Goal: Task Accomplishment & Management: Use online tool/utility

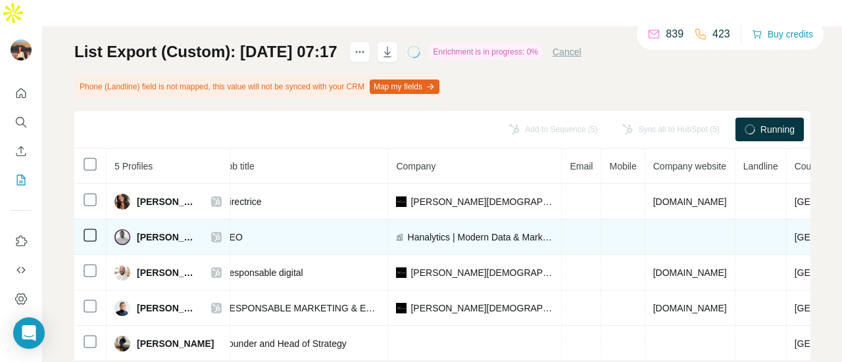
scroll to position [0, 172]
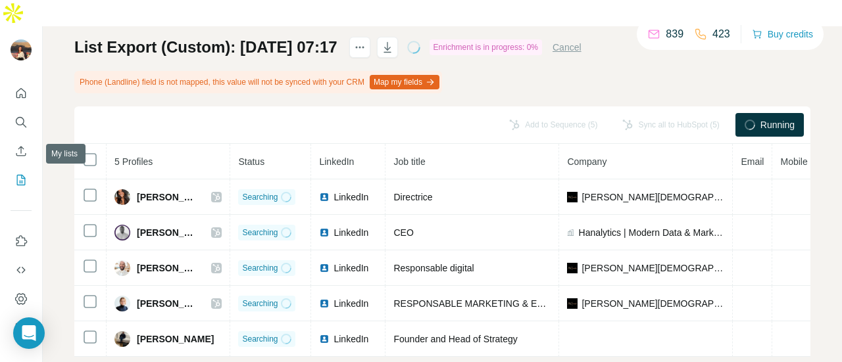
click at [16, 174] on icon "My lists" at bounding box center [20, 180] width 13 height 13
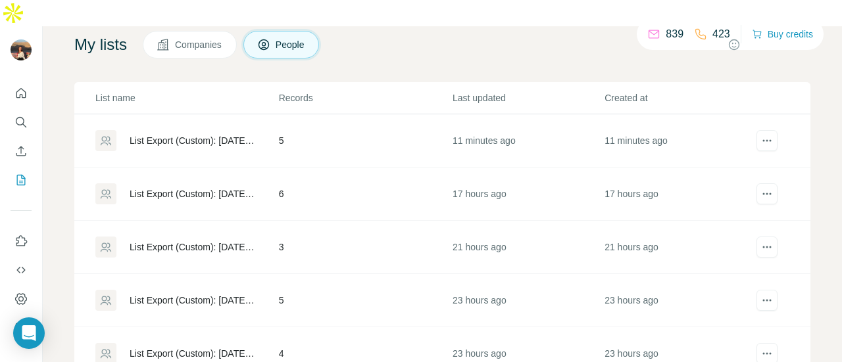
click at [193, 134] on div "List Export (Custom): 07/10/2025 07:17" at bounding box center [193, 140] width 127 height 13
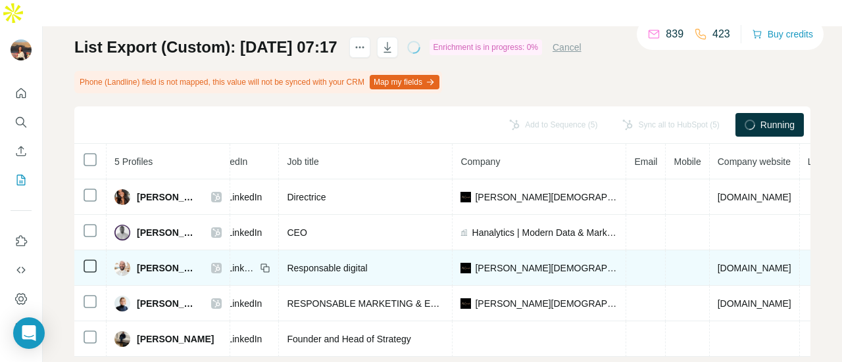
scroll to position [0, 253]
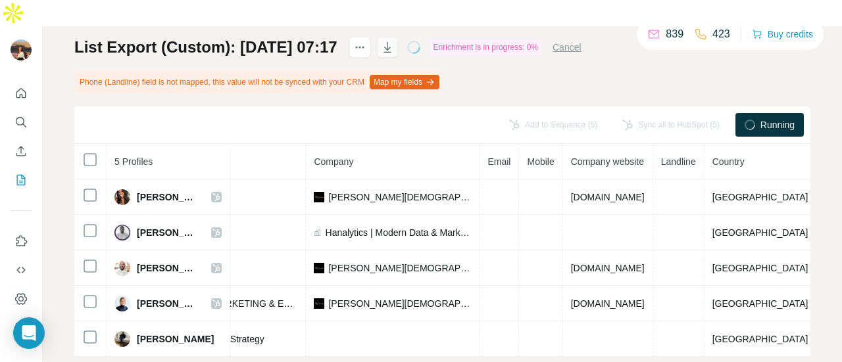
click at [394, 41] on icon "button" at bounding box center [387, 47] width 13 height 13
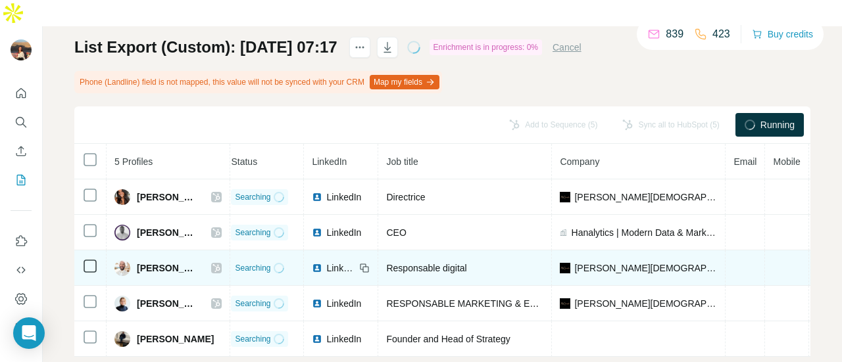
scroll to position [0, 0]
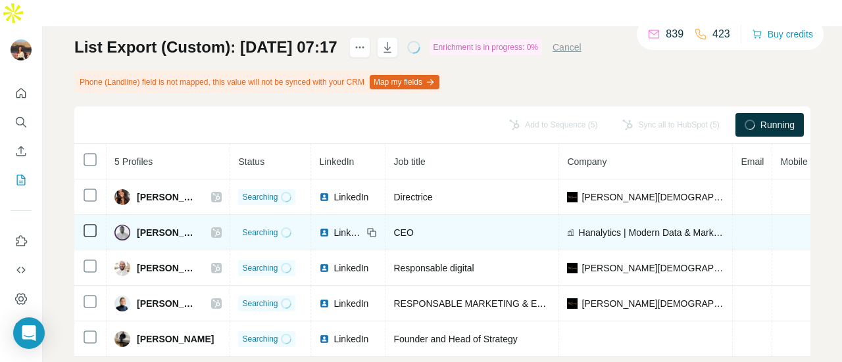
click at [84, 215] on td at bounding box center [90, 233] width 32 height 36
click at [74, 198] on div "My lists / List Export (Custom): 07/10/2025 07:17 839 423 Buy credits List Expo…" at bounding box center [442, 207] width 799 height 362
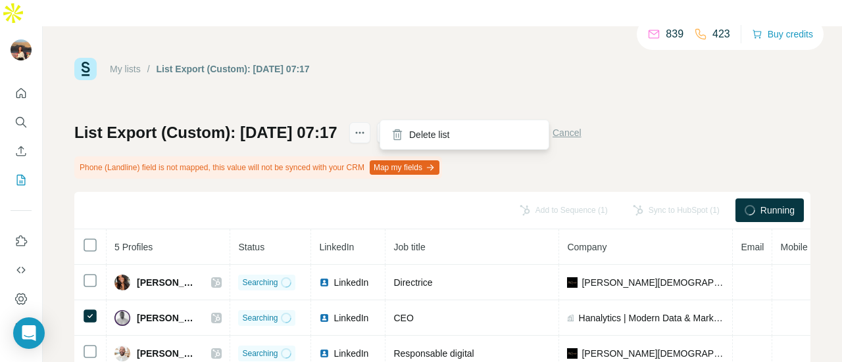
click at [366, 126] on icon "actions" at bounding box center [359, 132] width 13 height 13
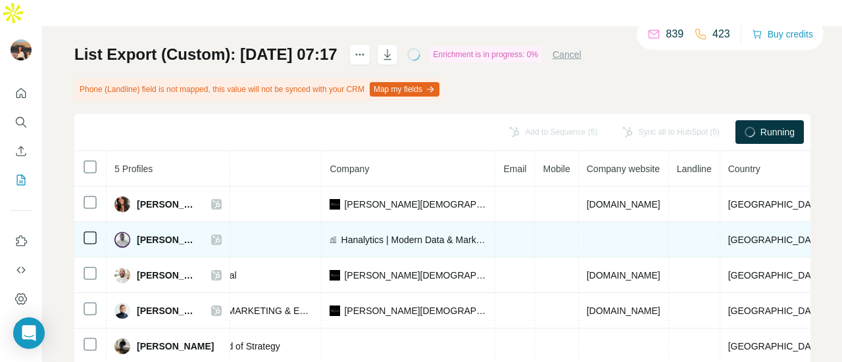
scroll to position [0, 253]
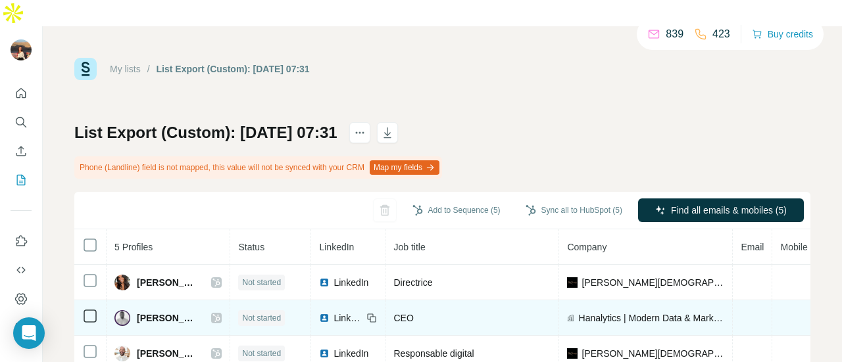
scroll to position [91, 0]
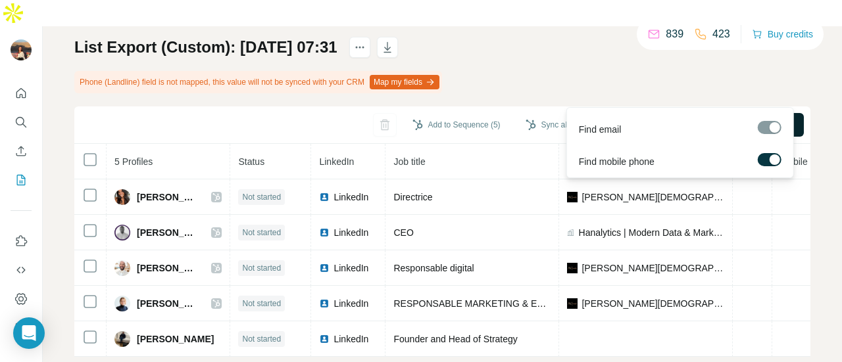
click at [678, 118] on span "Find all emails & mobiles (5)" at bounding box center [729, 124] width 116 height 13
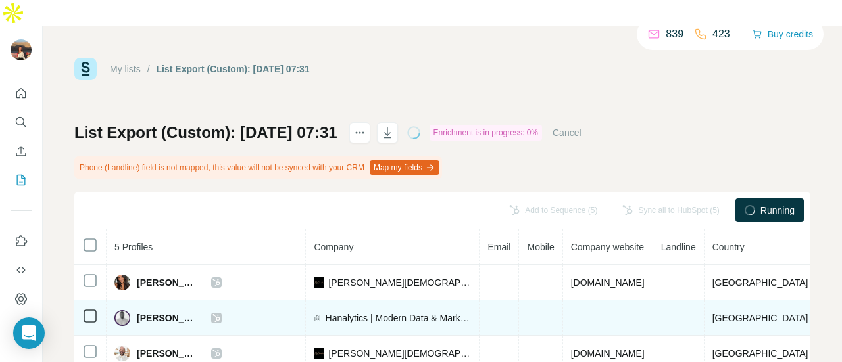
scroll to position [1, 0]
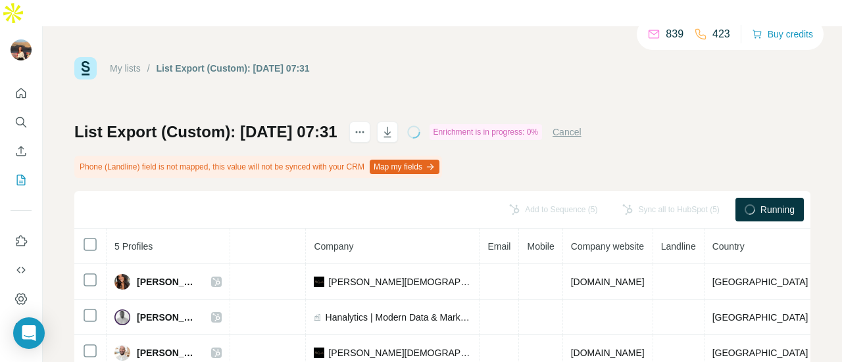
click at [670, 198] on div "Sync all to HubSpot (5)" at bounding box center [670, 210] width 115 height 24
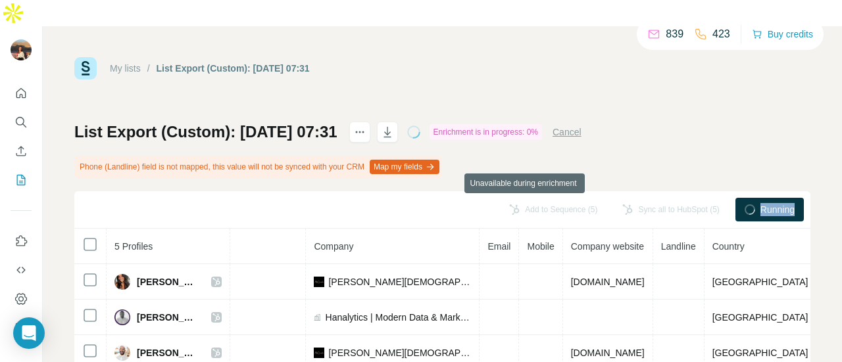
click at [670, 198] on div "Sync all to HubSpot (5)" at bounding box center [670, 210] width 115 height 24
click at [581, 126] on button "Cancel" at bounding box center [566, 132] width 29 height 13
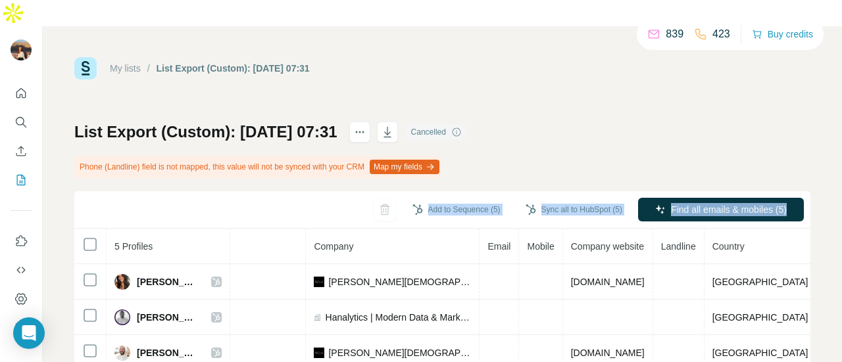
click at [604, 122] on div "List Export (Custom): 07/10/2025 07:31 Cancelled Phone (Landline) field is not …" at bounding box center [442, 282] width 736 height 320
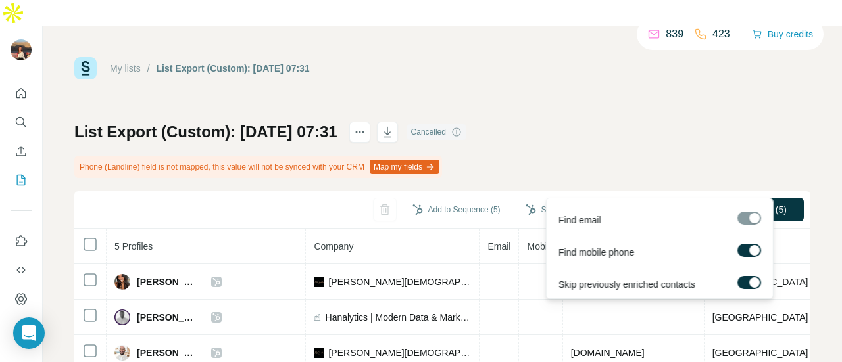
click at [743, 223] on div at bounding box center [749, 218] width 24 height 13
click at [739, 198] on button "Find all emails & mobiles (5)" at bounding box center [721, 210] width 166 height 24
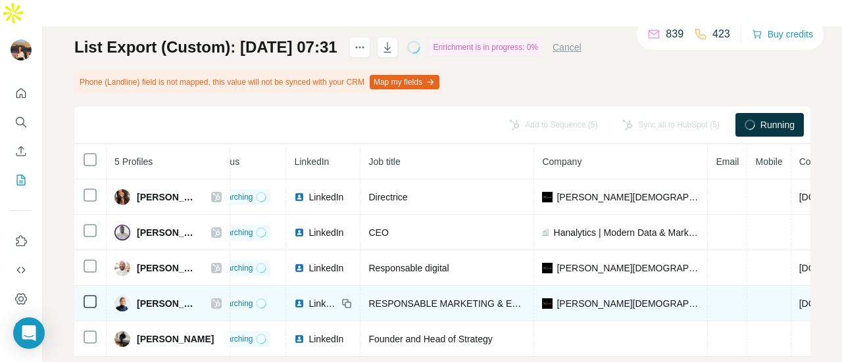
scroll to position [0, 24]
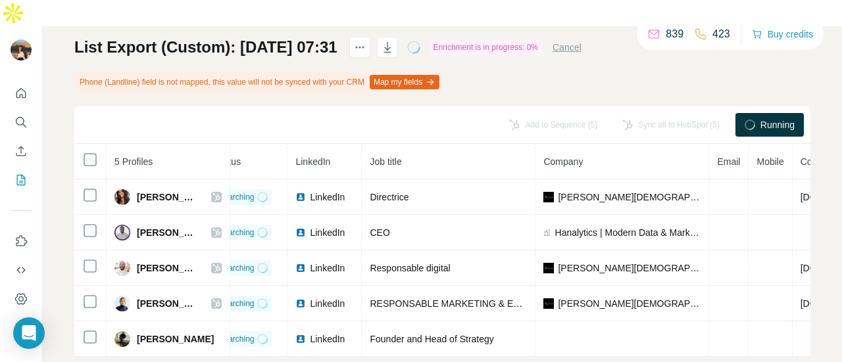
click at [815, 274] on div "My lists / List Export (Custom): 07/10/2025 07:31 839 423 Buy credits List Expo…" at bounding box center [442, 207] width 799 height 362
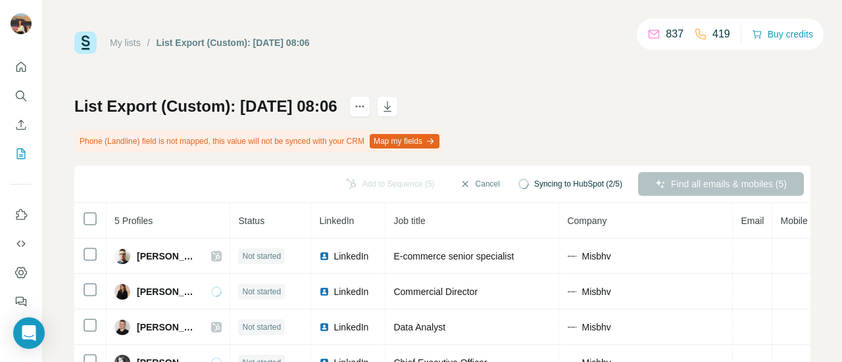
click at [805, 87] on div "My lists / List Export (Custom): [DATE] 08:06 837 419 Buy credits List Export (…" at bounding box center [442, 181] width 799 height 362
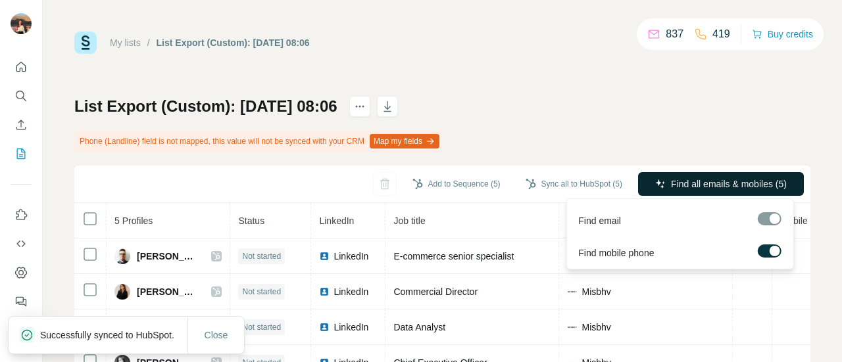
click at [671, 189] on span "Find all emails & mobiles (5)" at bounding box center [729, 184] width 116 height 13
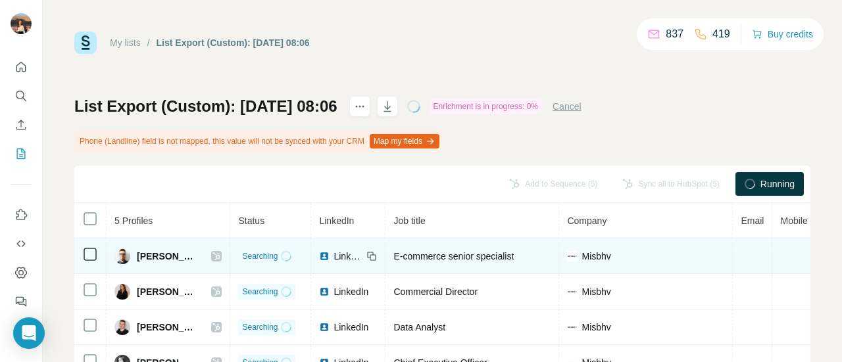
scroll to position [91, 0]
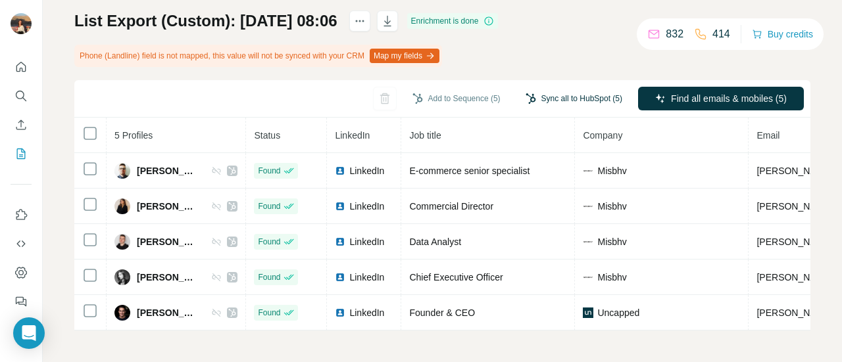
click at [531, 99] on button "Sync all to HubSpot (5)" at bounding box center [573, 99] width 115 height 20
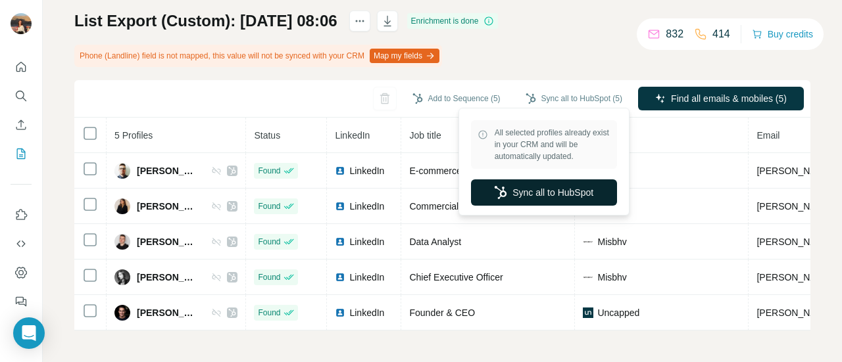
click at [525, 191] on button "Sync all to HubSpot" at bounding box center [544, 193] width 146 height 26
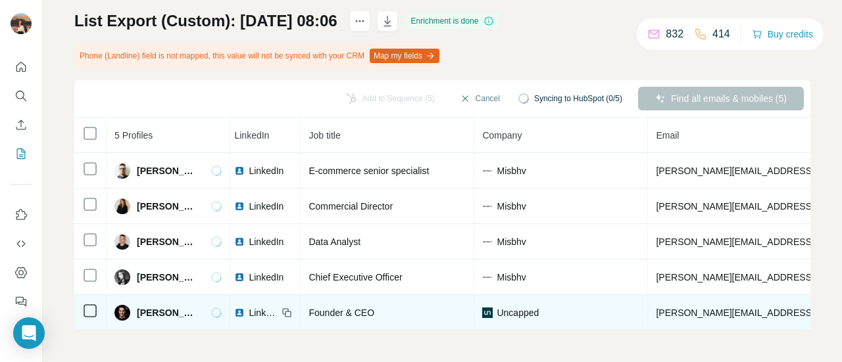
scroll to position [0, 86]
